Goal: Information Seeking & Learning: Check status

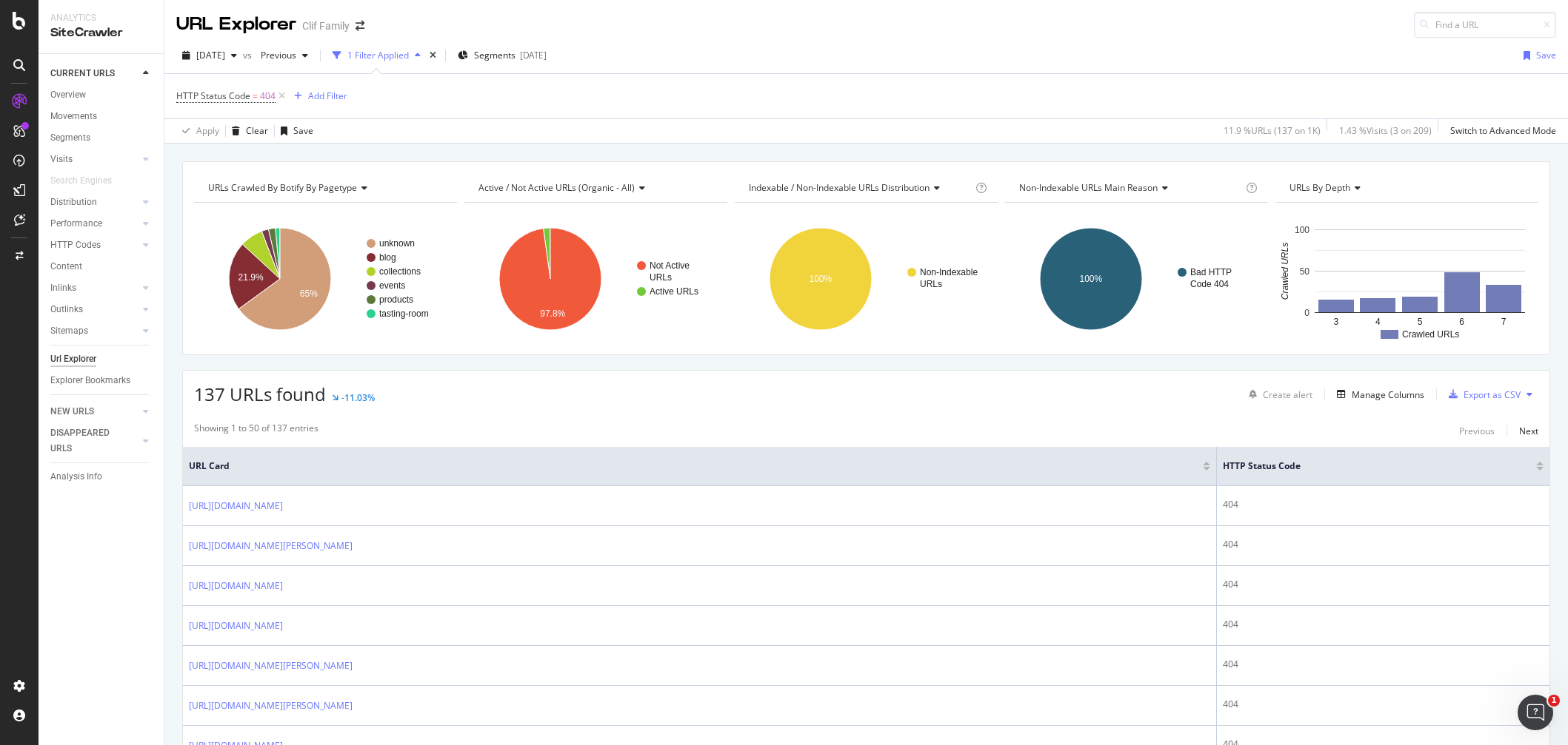
scroll to position [222, 0]
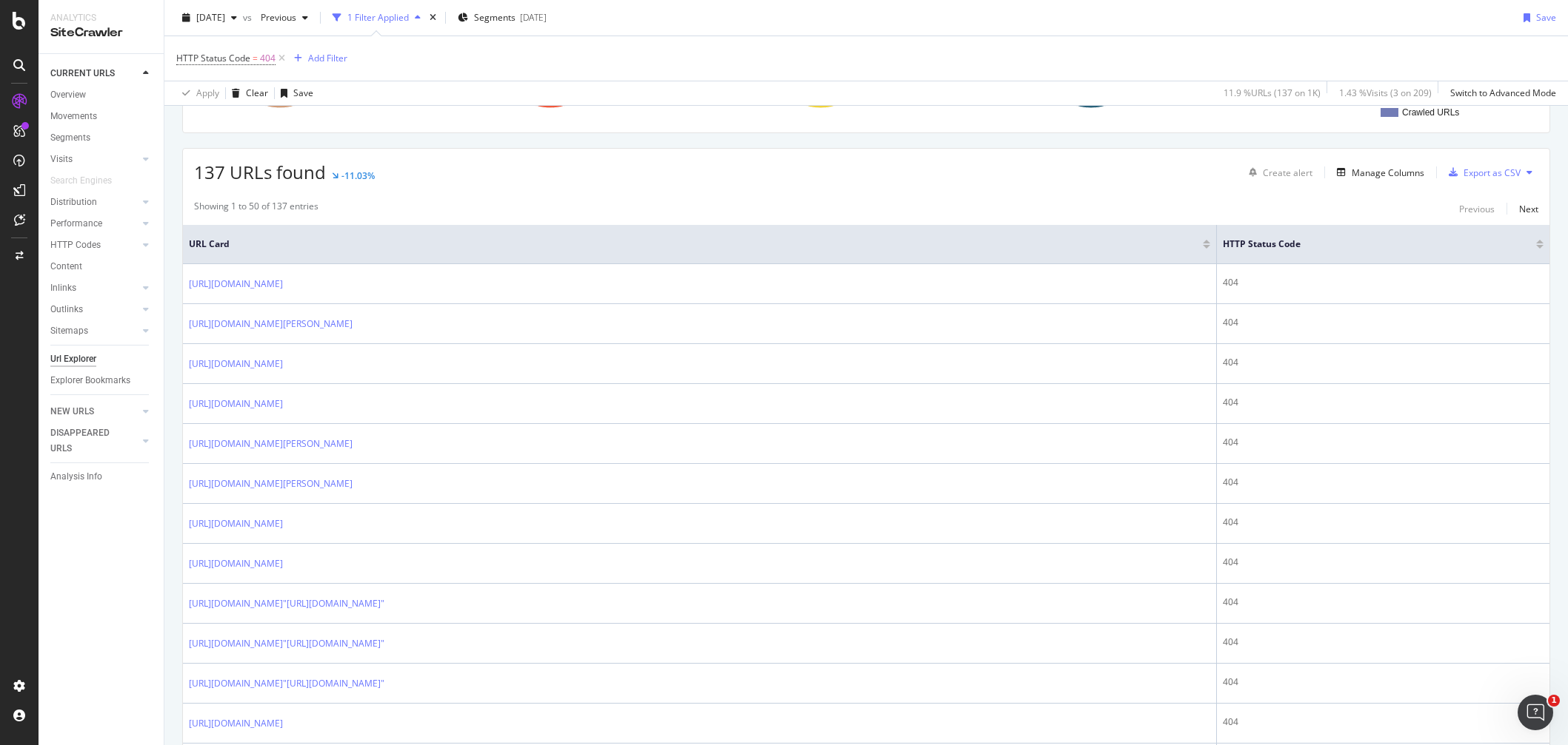
click at [43, 548] on div "CURRENT URLS Overview Movements Segments Visits Analysis Orphan URLs Search Eng…" at bounding box center [101, 399] width 125 height 691
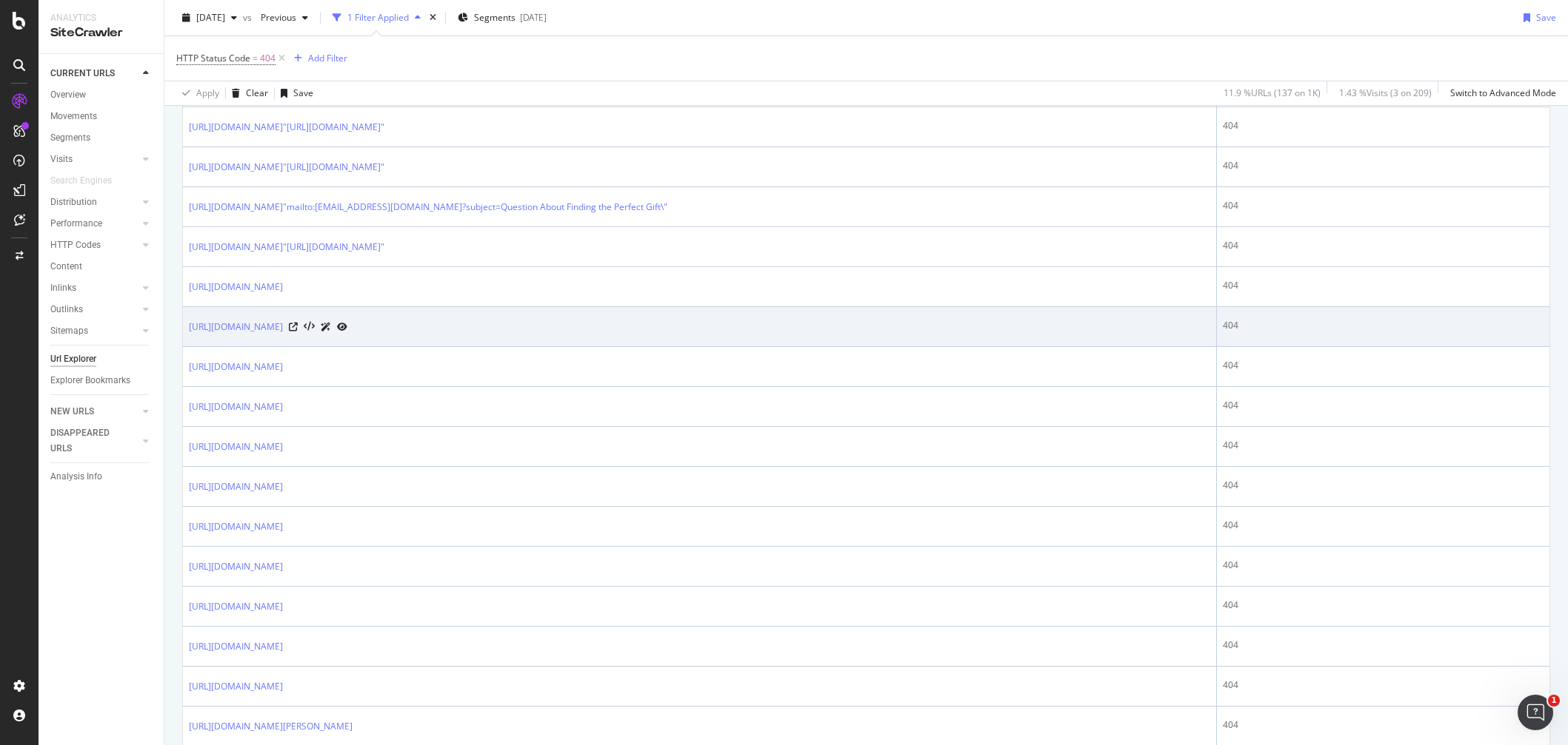
scroll to position [1036, 0]
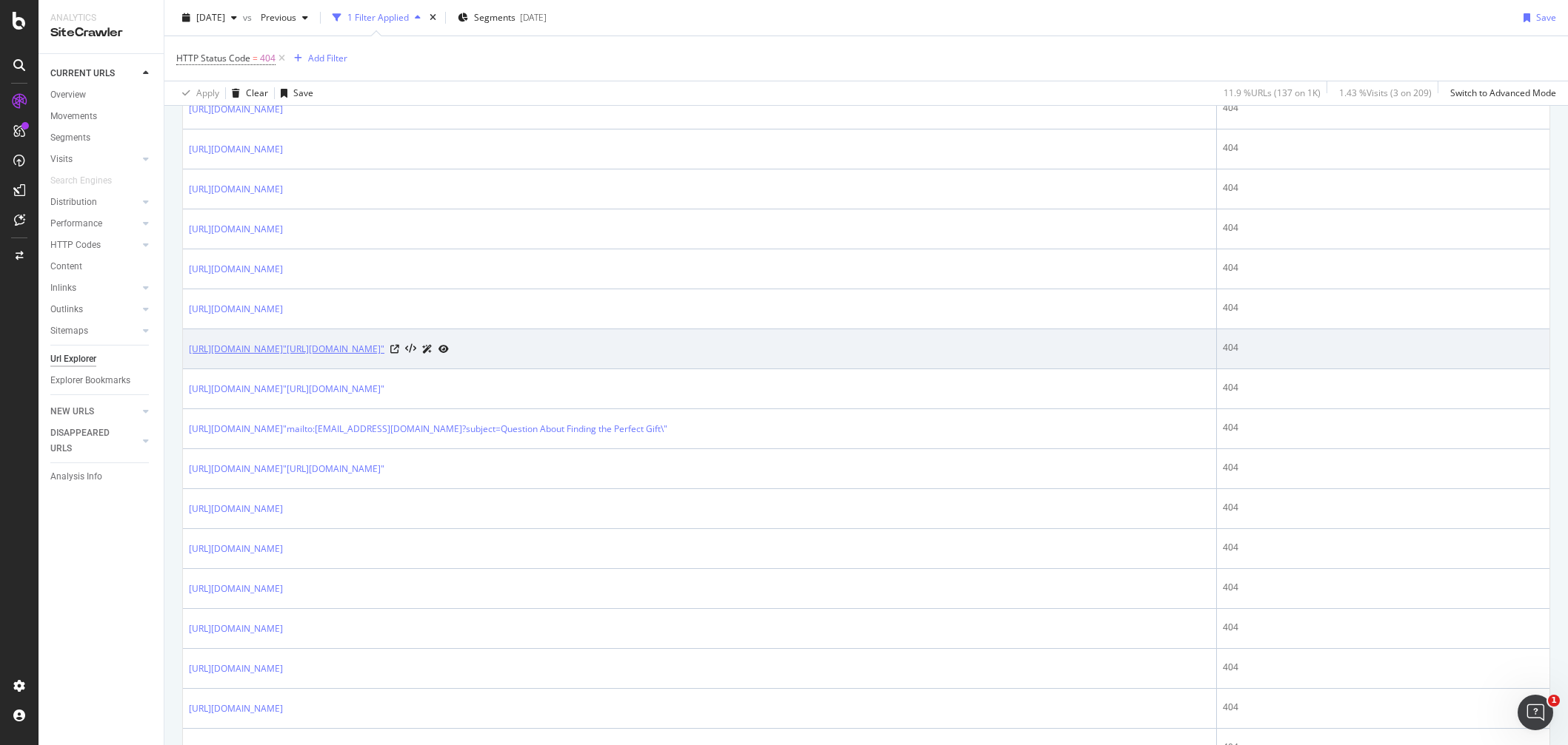
click at [384, 352] on link "[URL][DOMAIN_NAME]"[URL][DOMAIN_NAME]"" at bounding box center [286, 349] width 195 height 15
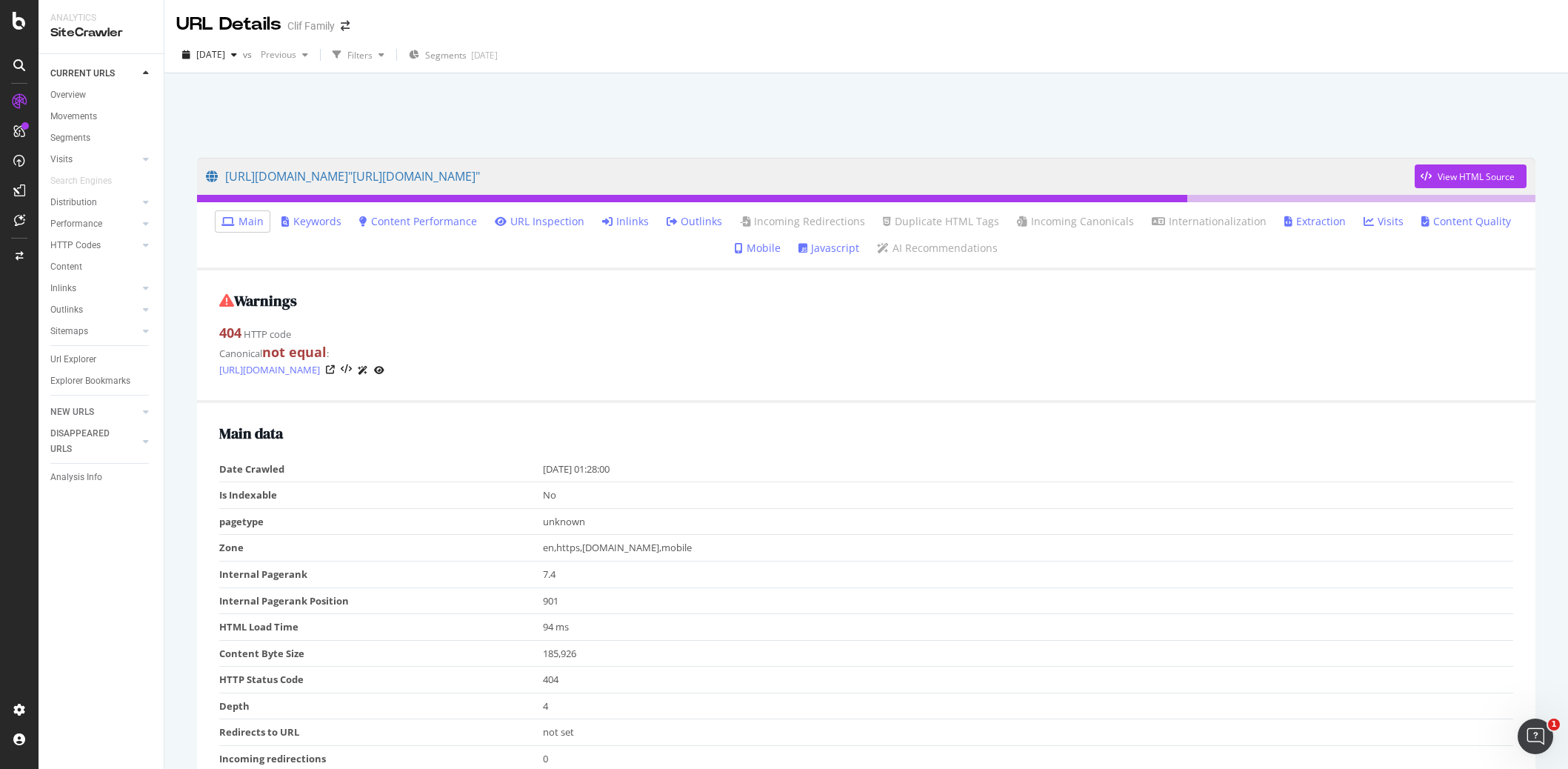
click at [219, 488] on div "Main data Date Crawled [DATE] 01:28:00 Is Indexable No pagetype unknown Zone en…" at bounding box center [866, 674] width 1338 height 542
click at [414, 489] on td "Is Indexable" at bounding box center [381, 496] width 324 height 27
click at [640, 220] on link "Inlinks" at bounding box center [626, 221] width 47 height 15
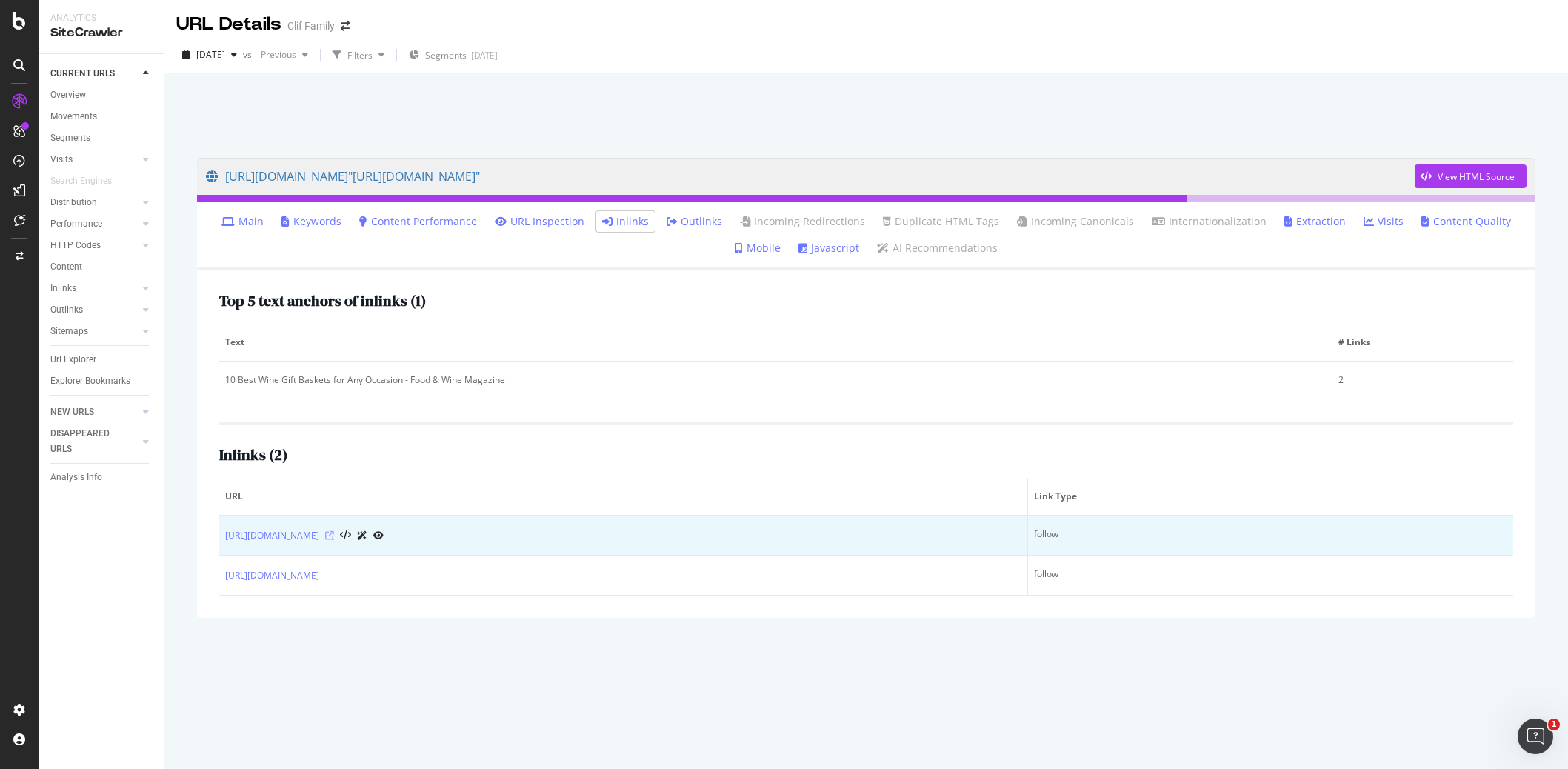
click at [334, 537] on icon at bounding box center [330, 536] width 9 height 9
